Goal: Task Accomplishment & Management: Manage account settings

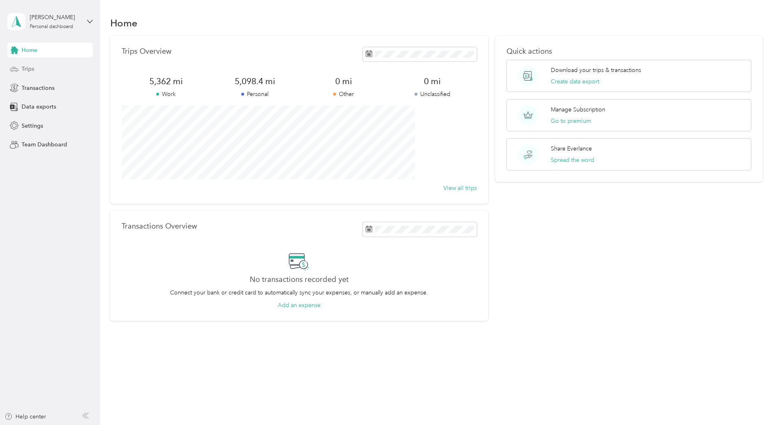
click at [35, 69] on div "Trips" at bounding box center [49, 69] width 85 height 15
